Goal: Information Seeking & Learning: Compare options

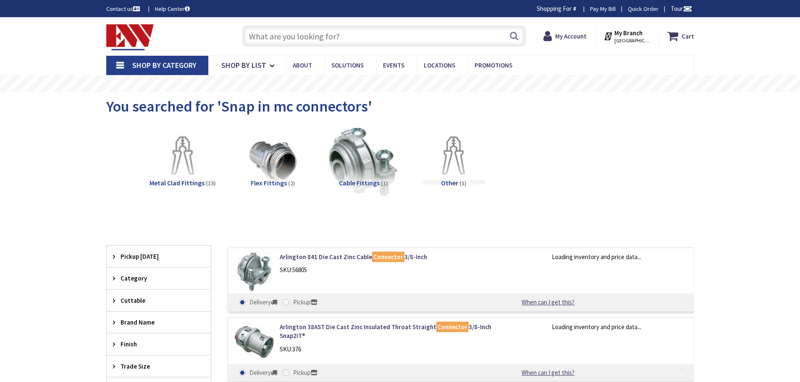
type input "[GEOGRAPHIC_DATA], [GEOGRAPHIC_DATA]"
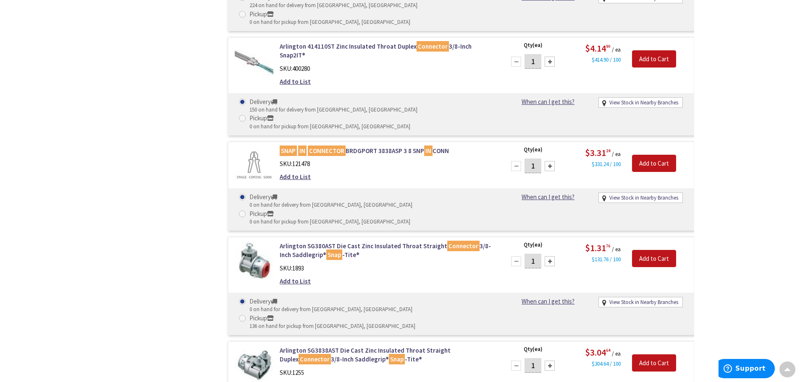
scroll to position [1219, 0]
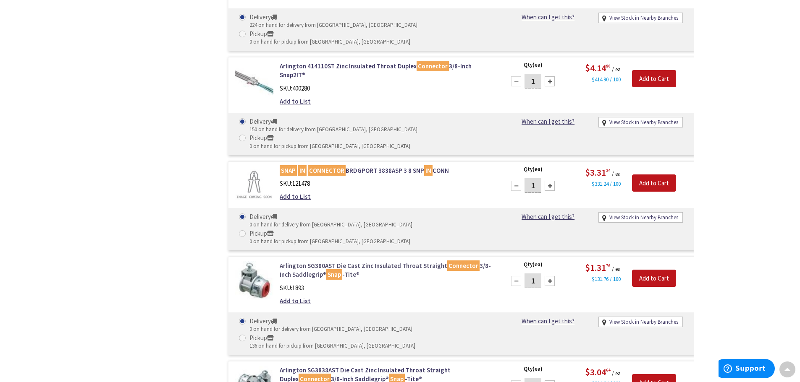
click at [310, 262] on link "Arlington SG380AST Die Cast Zinc Insulated Throat Straight Connector 3/8-Inch S…" at bounding box center [387, 271] width 214 height 18
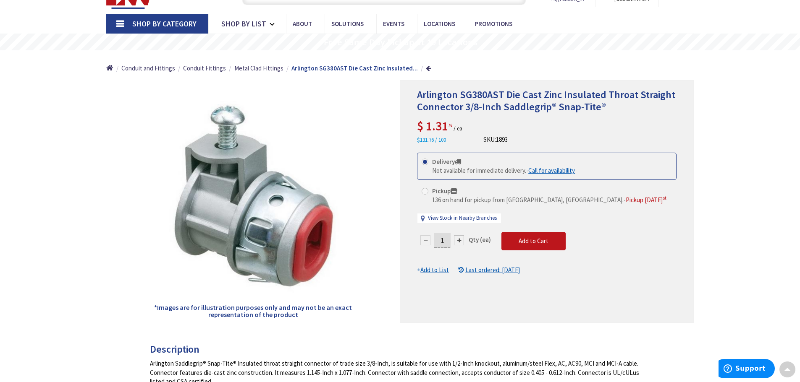
scroll to position [42, 0]
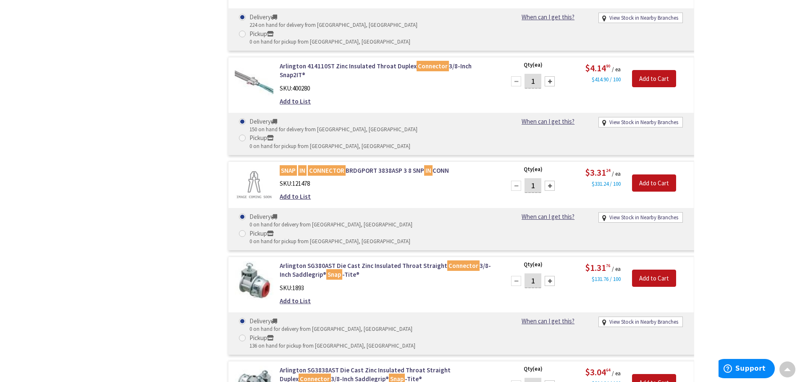
scroll to position [1232, 0]
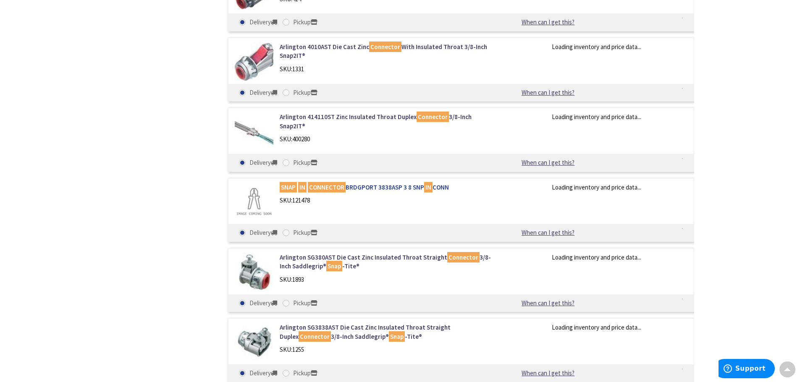
scroll to position [1106, 0]
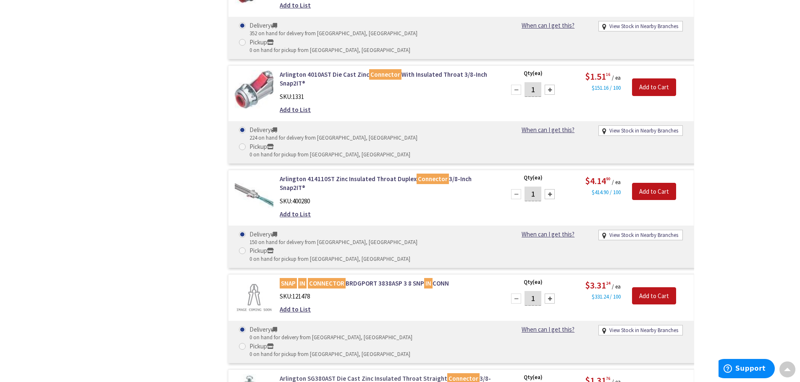
click at [313, 374] on link "Arlington SG380AST Die Cast Zinc Insulated Throat Straight Connector 3/8-Inch S…" at bounding box center [387, 383] width 214 height 18
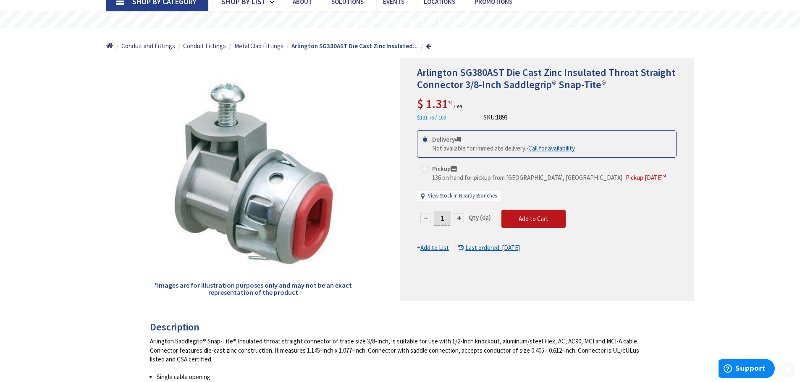
scroll to position [84, 0]
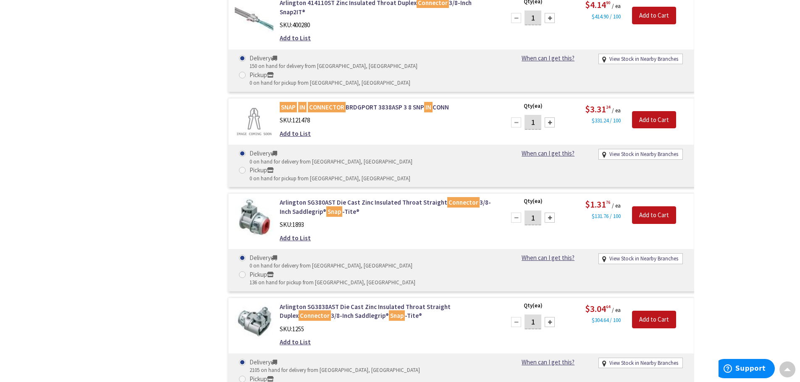
scroll to position [1116, 0]
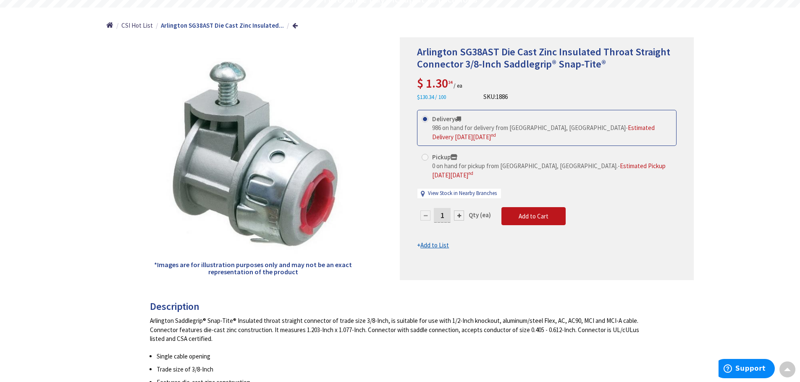
scroll to position [85, 0]
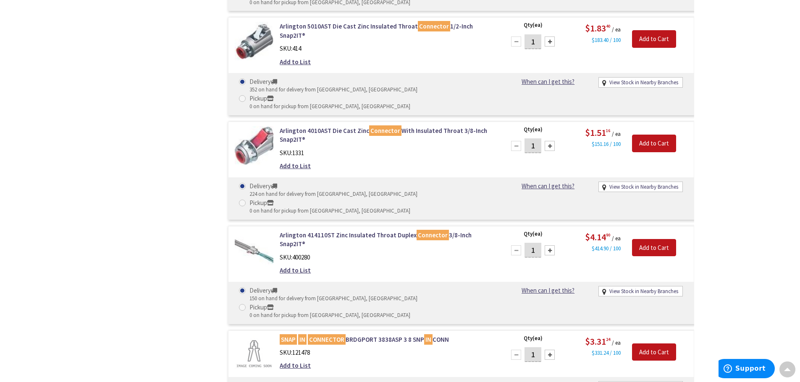
scroll to position [1049, 0]
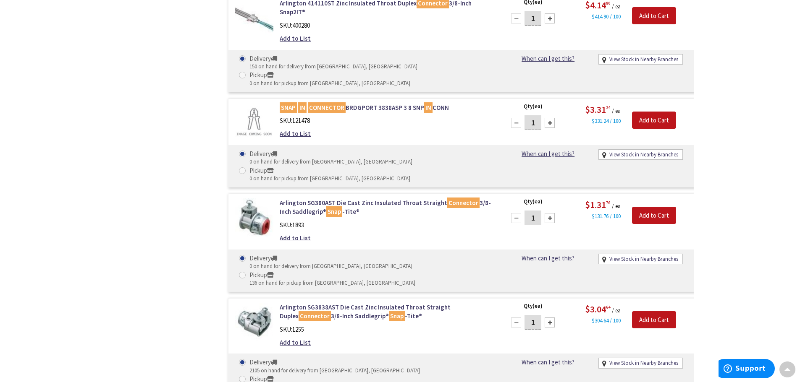
scroll to position [1281, 0]
